Goal: Transaction & Acquisition: Purchase product/service

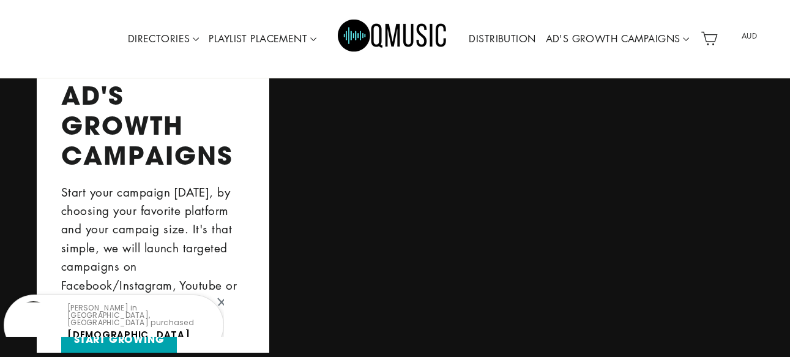
scroll to position [1326, 0]
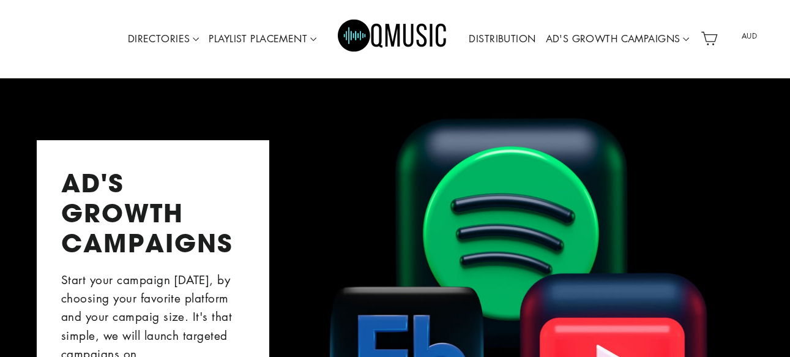
drag, startPoint x: 795, startPoint y: 26, endPoint x: 756, endPoint y: 56, distance: 49.3
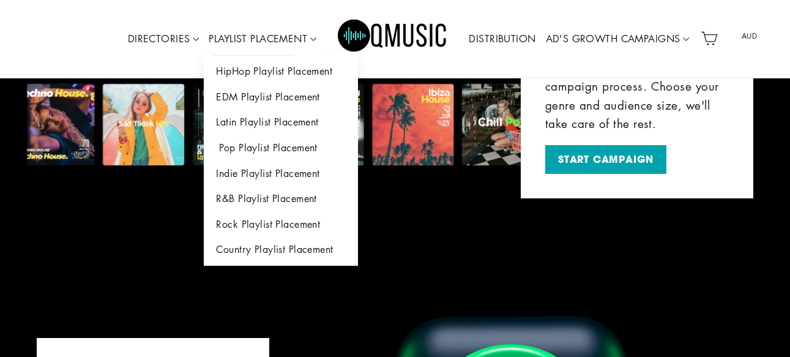
click at [253, 151] on link "Pop Playlist Placement" at bounding box center [281, 148] width 154 height 26
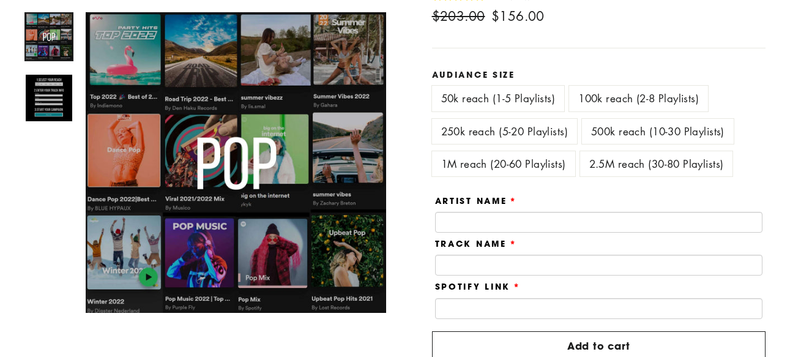
scroll to position [128, 0]
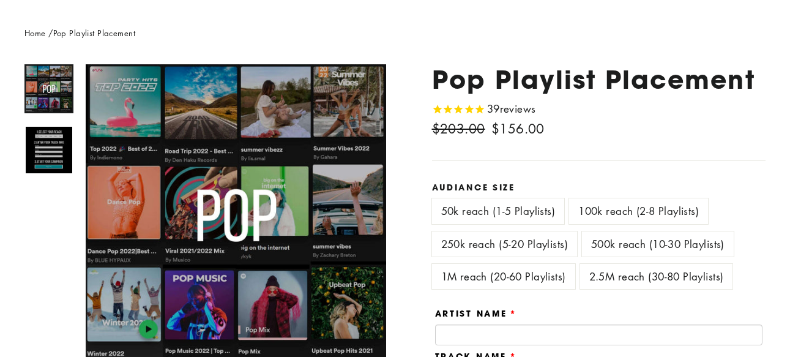
drag, startPoint x: 794, startPoint y: 28, endPoint x: 792, endPoint y: 40, distance: 12.4
click at [484, 210] on label "50k reach (1-5 Playlists)" at bounding box center [498, 210] width 133 height 25
